Goal: Information Seeking & Learning: Learn about a topic

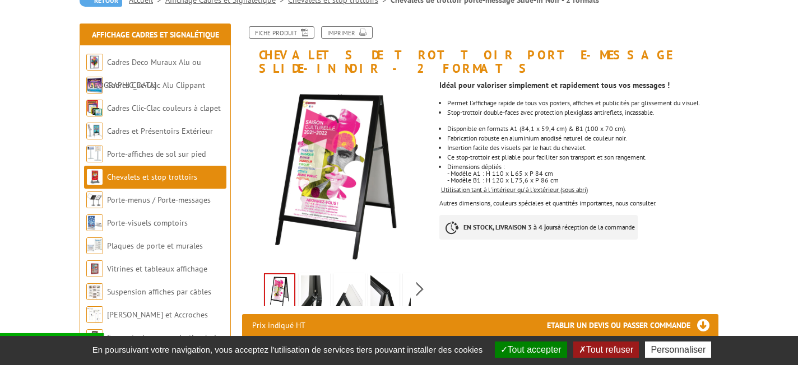
scroll to position [137, 0]
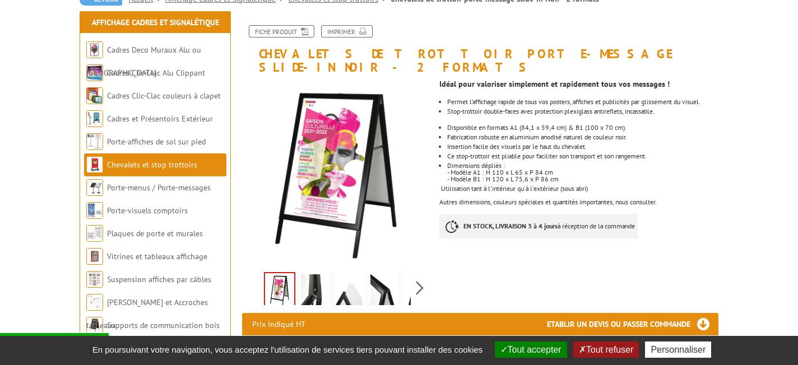
click at [329, 272] on link at bounding box center [314, 291] width 31 height 39
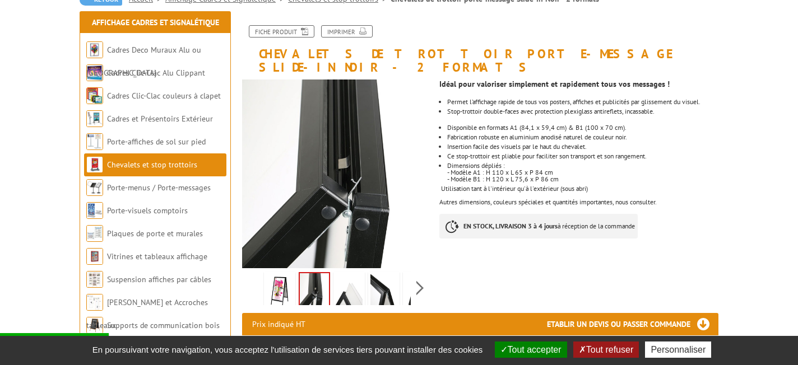
click at [343, 274] on img at bounding box center [349, 291] width 27 height 35
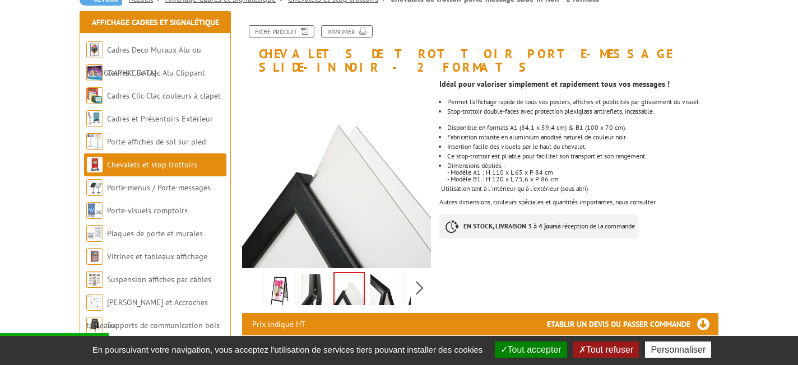
click at [383, 274] on img at bounding box center [383, 291] width 27 height 35
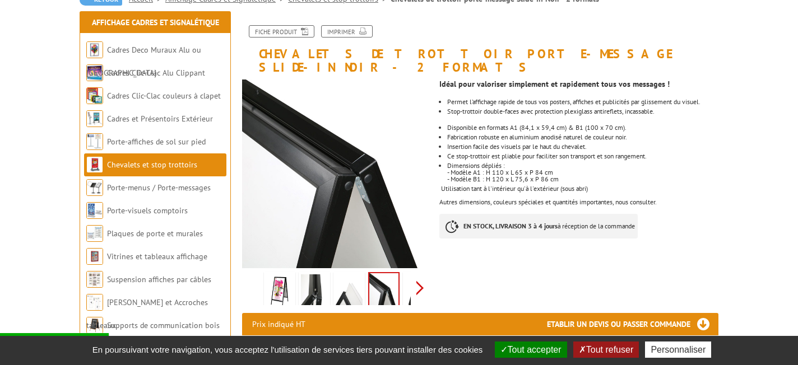
click at [418, 268] on div "Previous Next" at bounding box center [336, 287] width 189 height 39
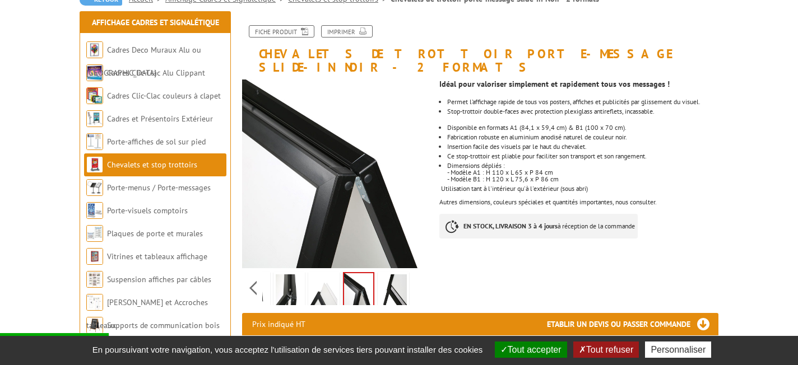
click at [391, 274] on img at bounding box center [393, 291] width 27 height 35
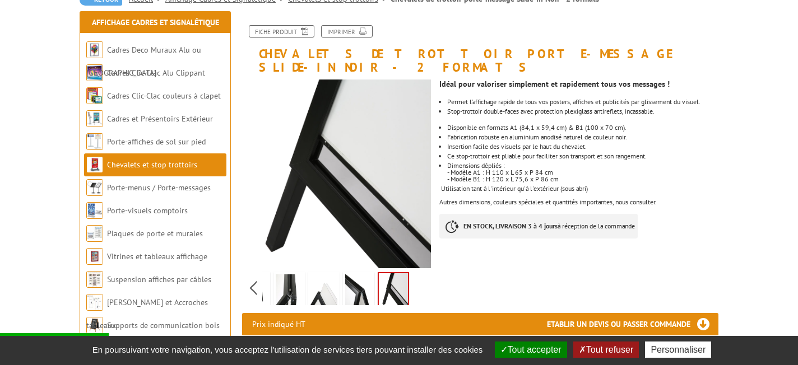
click at [290, 274] on img at bounding box center [289, 291] width 27 height 35
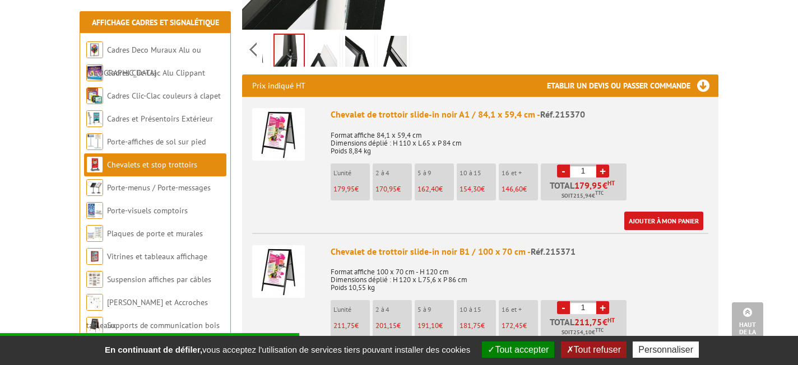
scroll to position [384, 0]
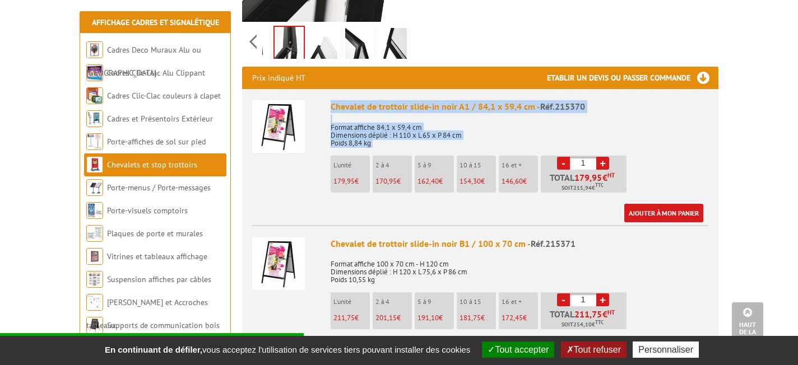
drag, startPoint x: 332, startPoint y: 76, endPoint x: 408, endPoint y: 122, distance: 88.7
click at [408, 122] on div "Chevalet de trottoir slide-in noir A1 / 84,1 x 59,4 cm - Réf.215370 Format affi…" at bounding box center [519, 161] width 378 height 122
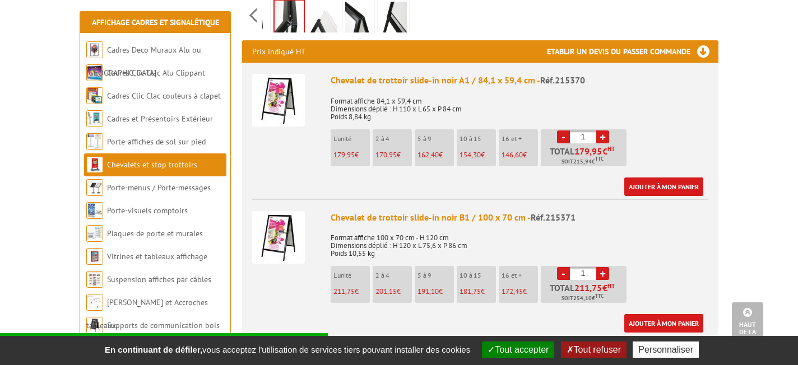
scroll to position [416, 0]
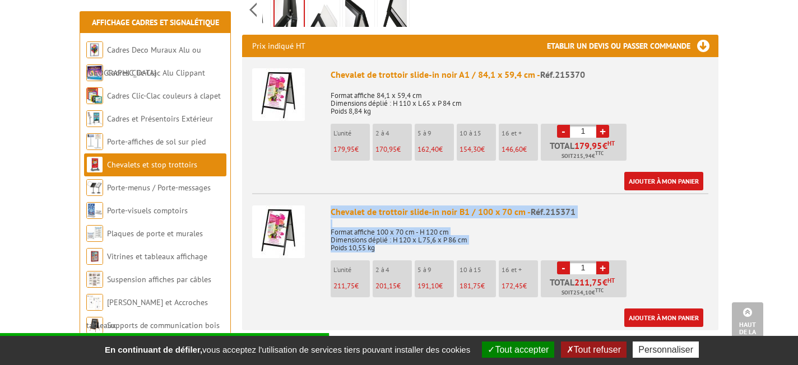
drag, startPoint x: 329, startPoint y: 183, endPoint x: 410, endPoint y: 218, distance: 88.0
click at [410, 218] on li "Chevalet de trottoir slide-in noir B1 / 100 x 70 cm - Réf.215371 Format affiche…" at bounding box center [480, 260] width 456 height 134
click at [410, 221] on p "Format affiche 100 x 70 cm - H 120 cm Dimensions déplié : H 120 x L 75,6 x P 86…" at bounding box center [519, 236] width 378 height 31
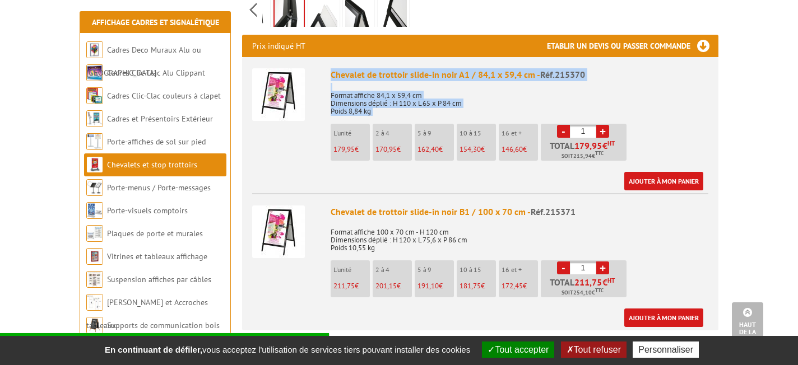
drag, startPoint x: 332, startPoint y: 45, endPoint x: 388, endPoint y: 91, distance: 72.8
click at [388, 91] on div "Chevalet de trottoir slide-in noir A1 / 84,1 x 59,4 cm - Réf.215370 Format affi…" at bounding box center [519, 129] width 378 height 122
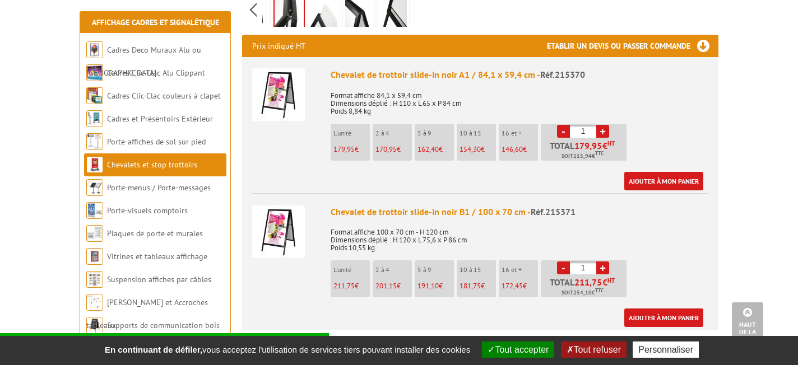
drag, startPoint x: 538, startPoint y: 356, endPoint x: 520, endPoint y: 338, distance: 24.6
click at [537, 356] on button "Tout accepter" at bounding box center [518, 350] width 72 height 16
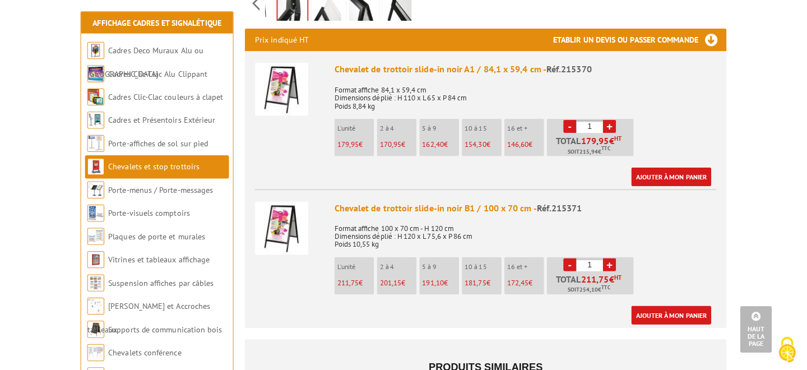
scroll to position [425, 0]
